Goal: Task Accomplishment & Management: Manage account settings

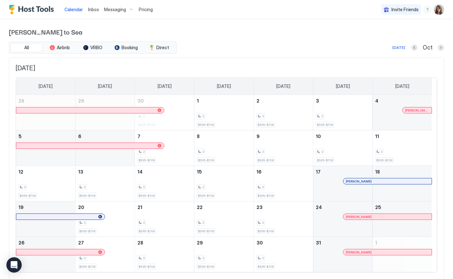
click at [434, 11] on img "User profile" at bounding box center [439, 9] width 10 height 10
click at [397, 38] on div "Settings" at bounding box center [398, 35] width 81 height 11
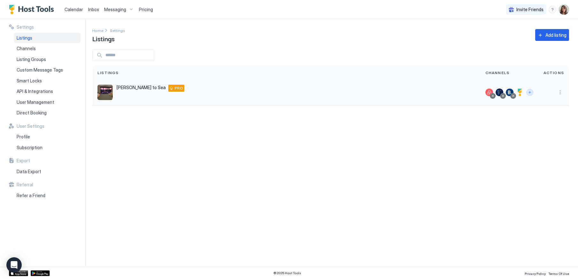
click at [453, 93] on button "Connect channels" at bounding box center [529, 92] width 7 height 7
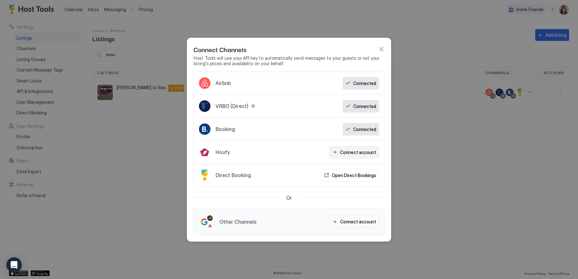
click at [356, 150] on div "Connect account" at bounding box center [358, 152] width 36 height 7
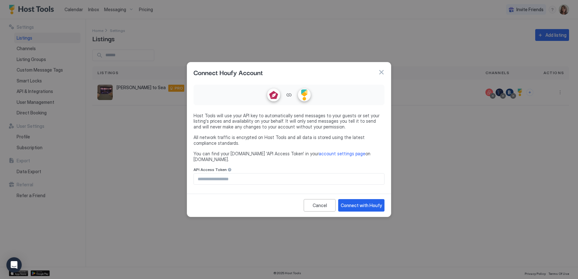
click at [269, 175] on input "Input Field" at bounding box center [289, 178] width 190 height 11
paste input "**********"
type input "**********"
click at [367, 202] on div "Connect with Houfy" at bounding box center [361, 205] width 41 height 7
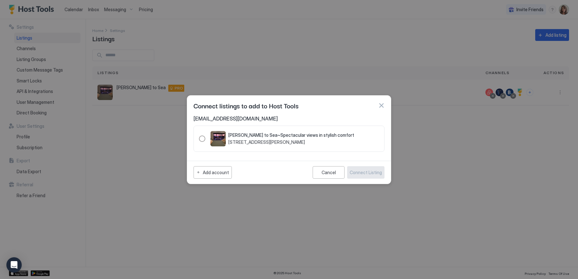
click at [198, 139] on div "[PERSON_NAME] to Sea~Spectacular views in stylish comfort [STREET_ADDRESS][PERS…" at bounding box center [288, 138] width 191 height 26
click at [200, 140] on div "234494" at bounding box center [202, 138] width 6 height 6
click at [374, 173] on div "Connect Listing" at bounding box center [366, 172] width 32 height 7
